Goal: Transaction & Acquisition: Purchase product/service

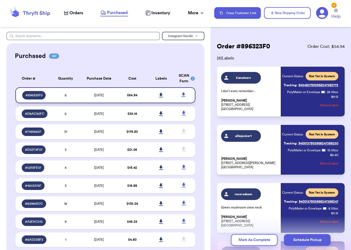
click at [160, 98] on icon at bounding box center [161, 95] width 4 height 5
click at [73, 13] on span "Orders" at bounding box center [76, 13] width 14 height 6
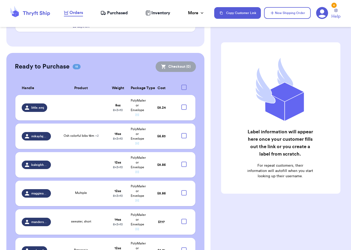
scroll to position [490, 0]
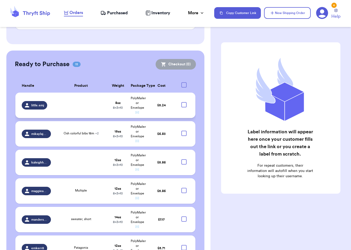
click at [183, 102] on div at bounding box center [183, 104] width 5 height 5
click at [184, 102] on input "checkbox" at bounding box center [184, 102] width 0 height 0
checkbox input "true"
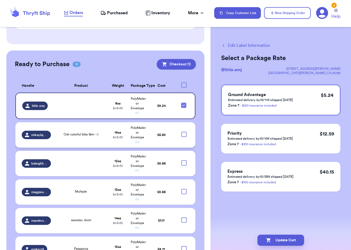
click at [184, 132] on div at bounding box center [183, 134] width 5 height 5
click at [184, 132] on input "checkbox" at bounding box center [184, 132] width 0 height 0
checkbox input "true"
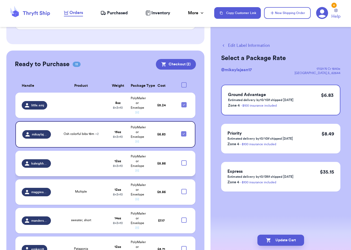
click at [186, 161] on div at bounding box center [183, 163] width 5 height 5
click at [184, 160] on input "checkbox" at bounding box center [184, 160] width 0 height 0
checkbox input "true"
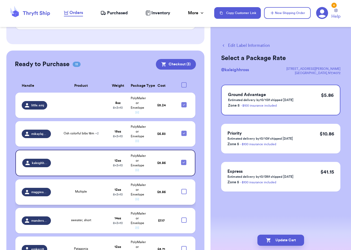
click at [186, 189] on div at bounding box center [183, 191] width 5 height 5
click at [184, 189] on input "checkbox" at bounding box center [184, 189] width 0 height 0
checkbox input "true"
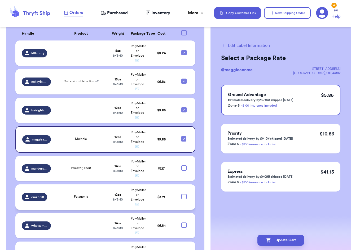
scroll to position [543, 0]
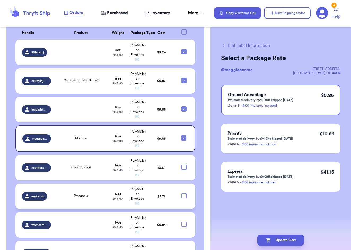
click at [183, 193] on div at bounding box center [183, 195] width 5 height 5
click at [184, 193] on input "checkbox" at bounding box center [184, 193] width 0 height 0
checkbox input "true"
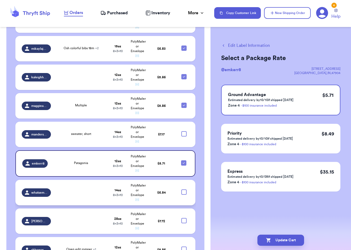
scroll to position [578, 0]
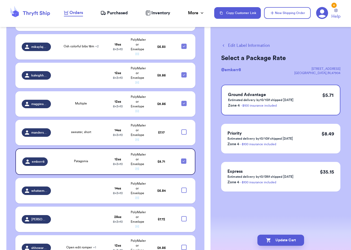
click at [183, 245] on div at bounding box center [183, 247] width 5 height 5
click at [184, 245] on input "checkbox" at bounding box center [184, 245] width 0 height 0
checkbox input "true"
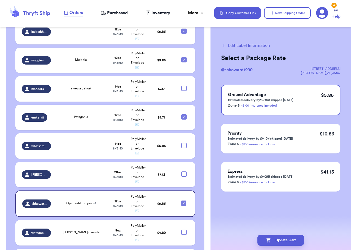
scroll to position [621, 0]
click at [183, 162] on td at bounding box center [185, 174] width 19 height 25
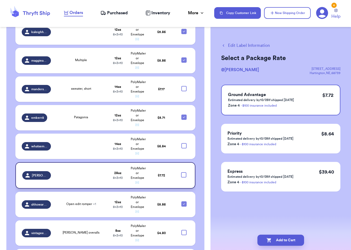
click at [183, 172] on div at bounding box center [183, 174] width 5 height 5
click at [183, 172] on input "checkbox" at bounding box center [183, 172] width 0 height 0
checkbox input "true"
click at [183, 134] on td at bounding box center [185, 146] width 19 height 25
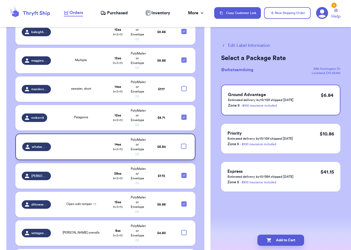
click at [183, 144] on div at bounding box center [183, 146] width 5 height 5
click at [183, 144] on input "checkbox" at bounding box center [183, 144] width 0 height 0
checkbox input "true"
click at [184, 86] on div at bounding box center [183, 88] width 5 height 5
click at [184, 86] on input "checkbox" at bounding box center [184, 86] width 0 height 0
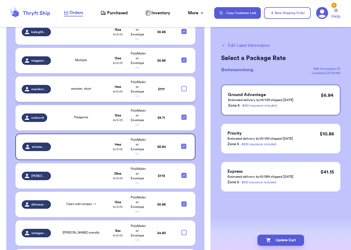
checkbox input "true"
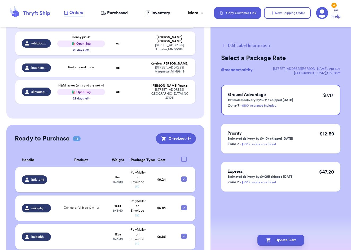
scroll to position [410, 0]
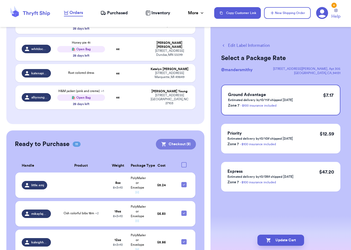
click at [175, 139] on button "Checkout ( 9 )" at bounding box center [176, 144] width 40 height 11
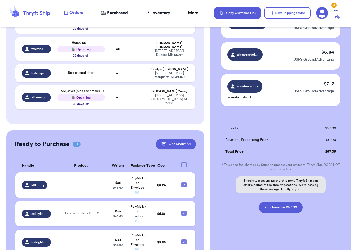
scroll to position [266, 0]
click at [285, 207] on button "Purchase for $57.09" at bounding box center [281, 207] width 44 height 11
checkbox input "false"
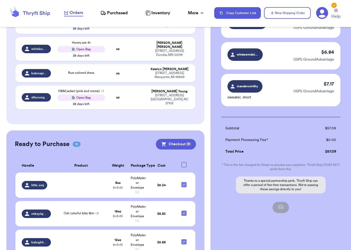
checkbox input "false"
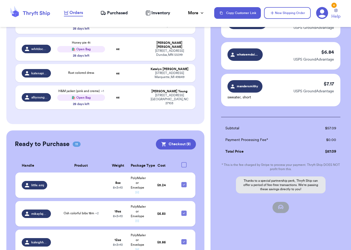
checkbox input "false"
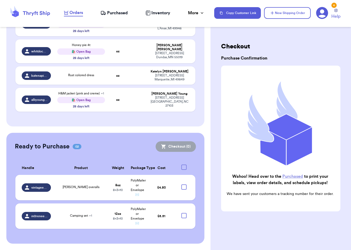
scroll to position [362, 0]
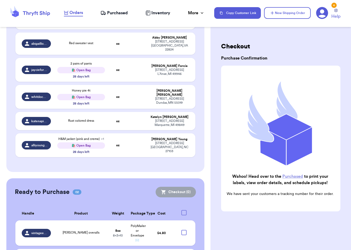
click at [107, 16] on span "Purchased" at bounding box center [117, 13] width 21 height 6
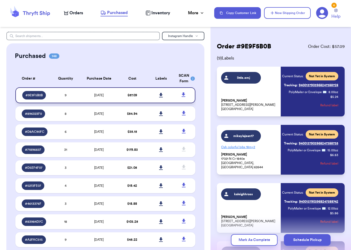
click at [159, 98] on icon at bounding box center [161, 95] width 4 height 5
